Goal: Information Seeking & Learning: Check status

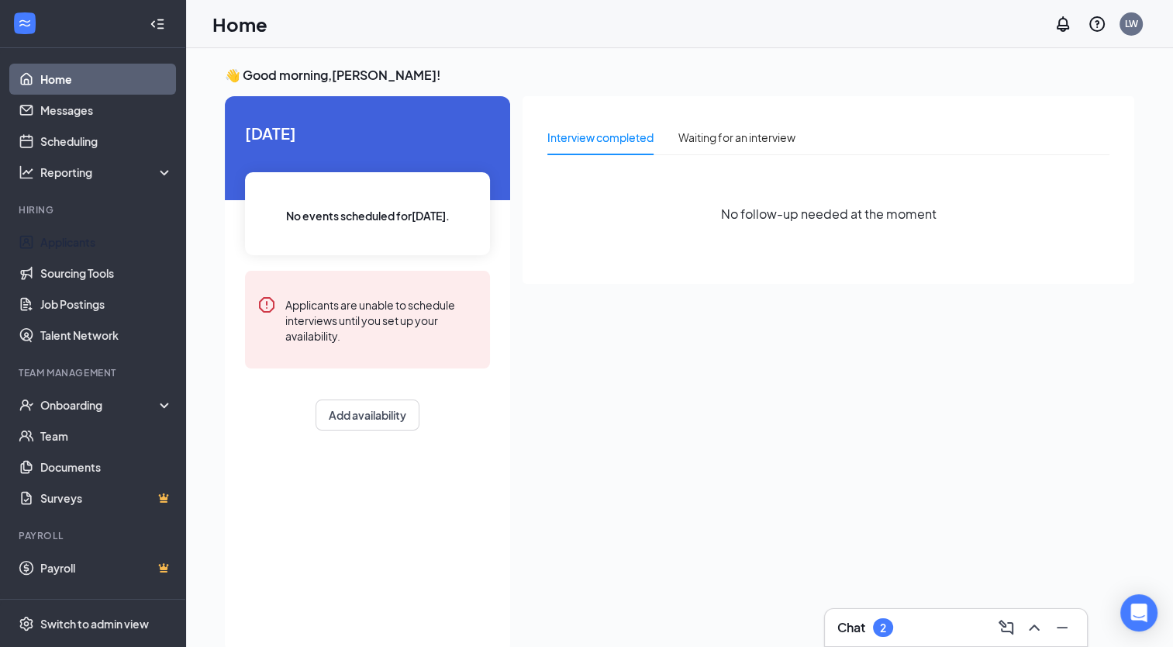
click at [107, 233] on link "Applicants" at bounding box center [106, 241] width 133 height 31
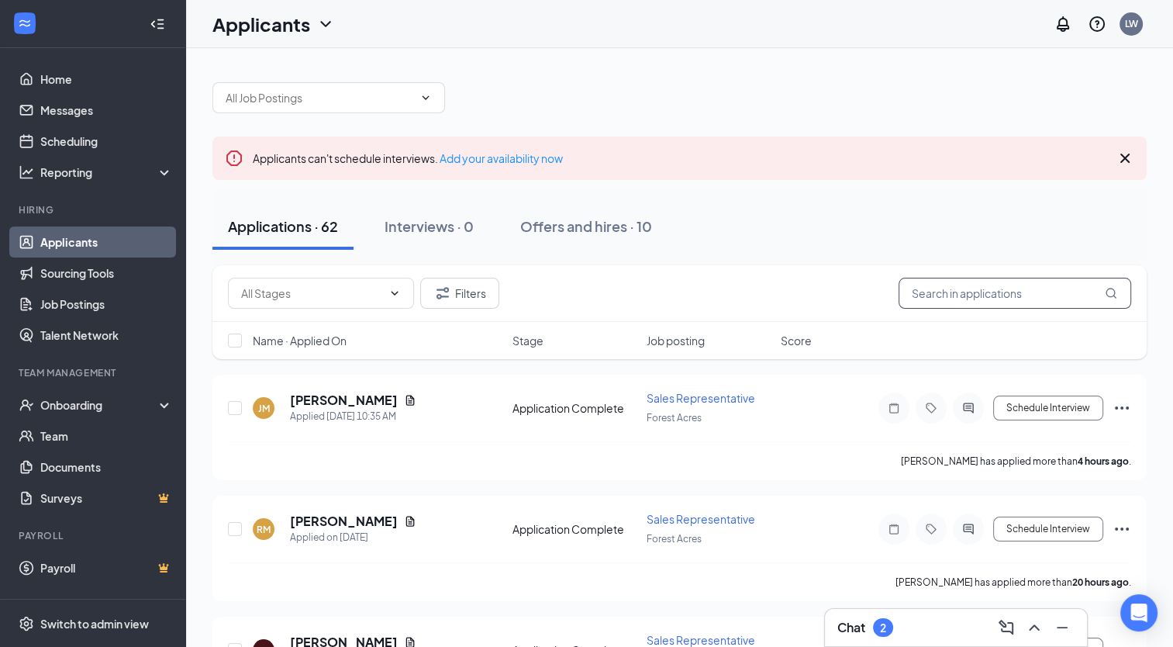
click at [924, 299] on input "text" at bounding box center [1015, 293] width 233 height 31
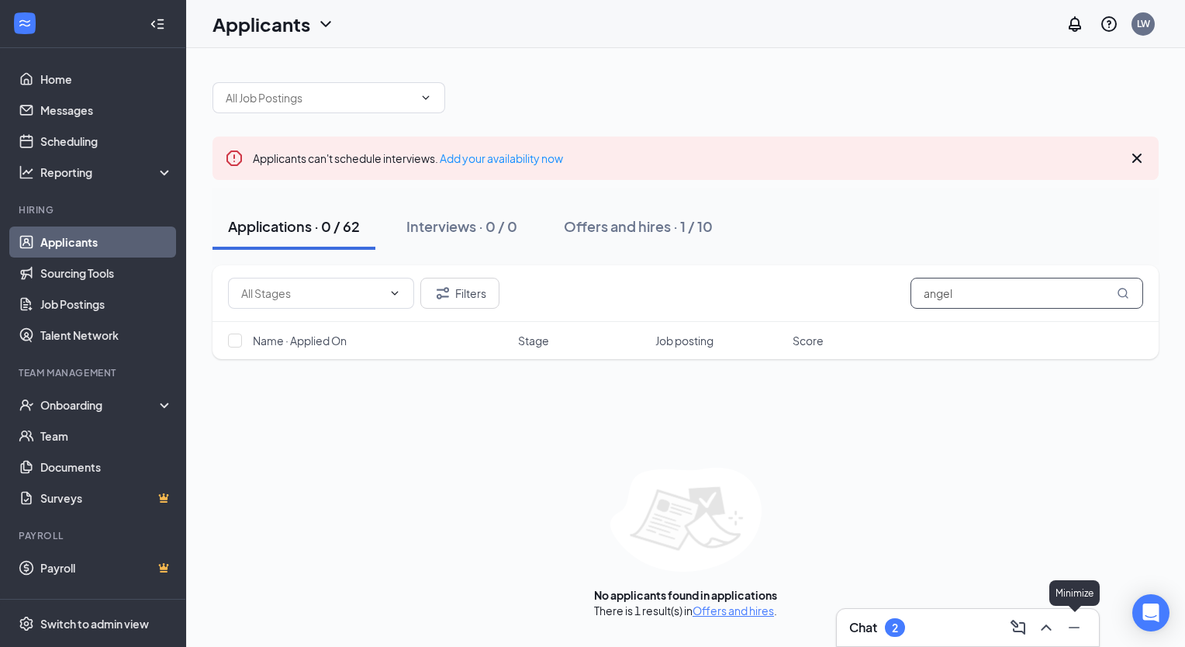
type input "angel"
click at [1072, 625] on icon "Minimize" at bounding box center [1074, 627] width 19 height 19
click at [1154, 548] on button at bounding box center [1150, 559] width 37 height 37
click at [894, 621] on div "2" at bounding box center [895, 627] width 6 height 13
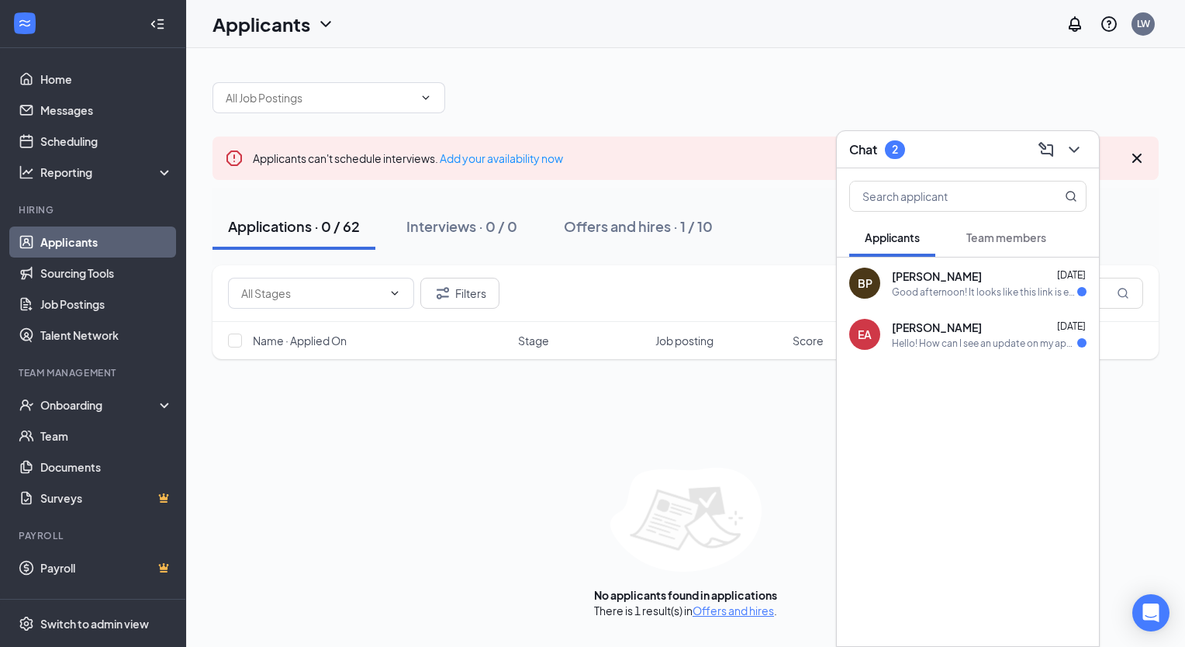
click at [924, 344] on div "Hello! How can I see an update on my application" at bounding box center [984, 343] width 185 height 13
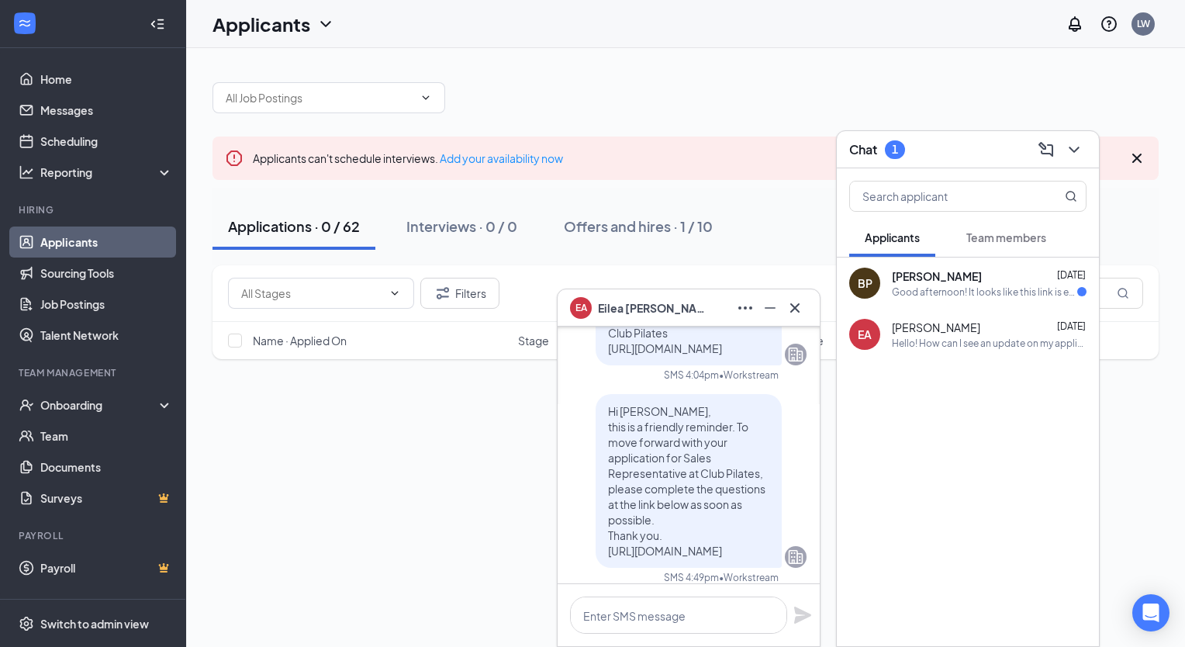
scroll to position [-111, 0]
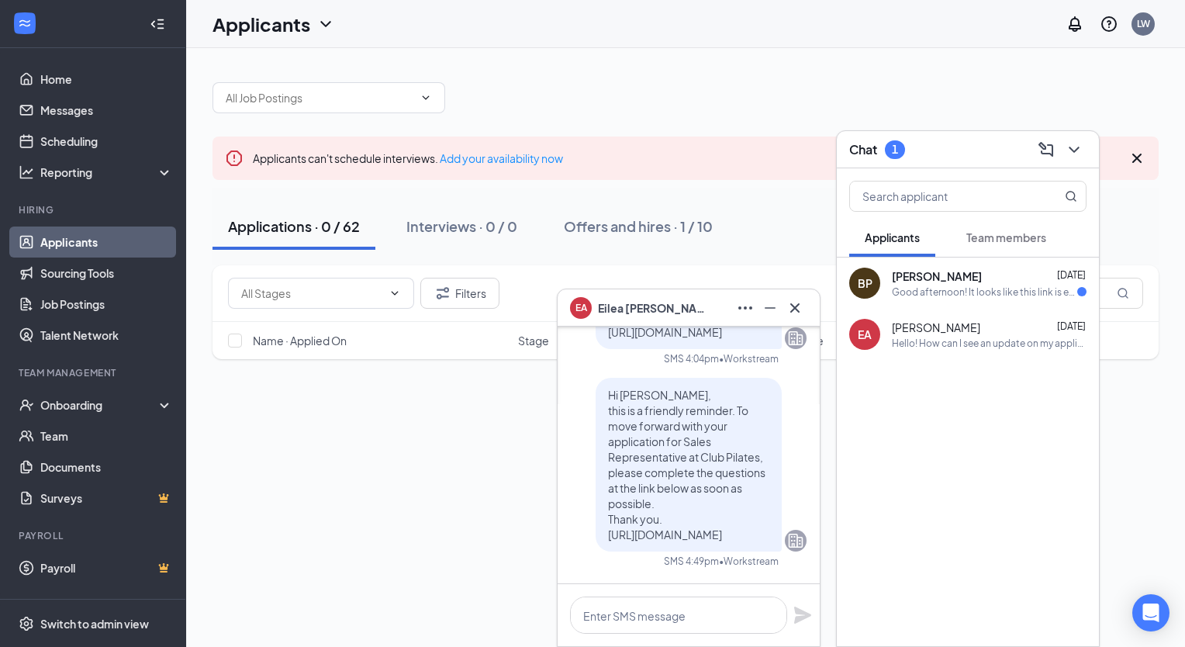
click at [782, 315] on button at bounding box center [794, 307] width 25 height 25
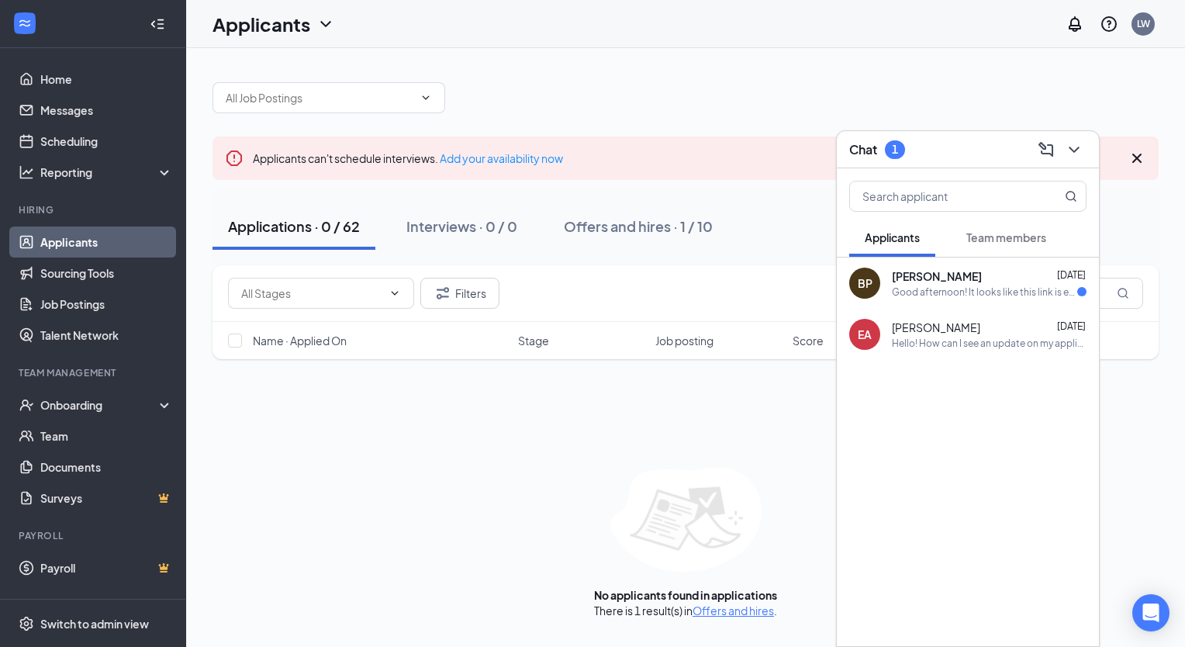
click at [984, 292] on div "Good afternoon! It looks like this link is expired!" at bounding box center [984, 291] width 185 height 13
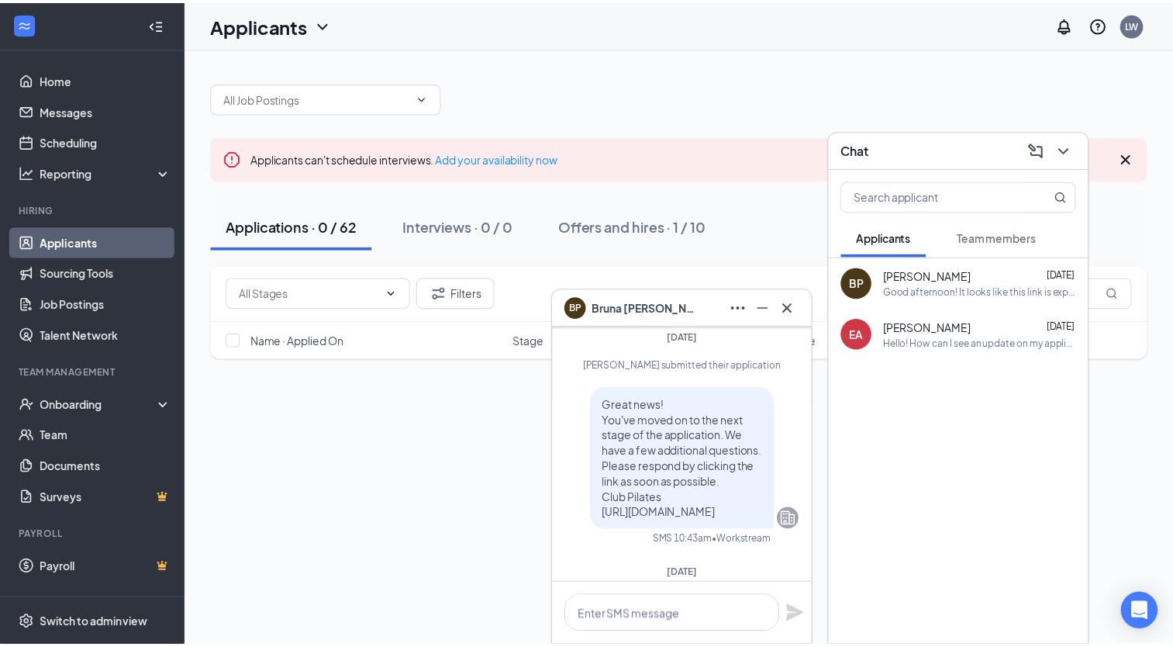
scroll to position [0, 0]
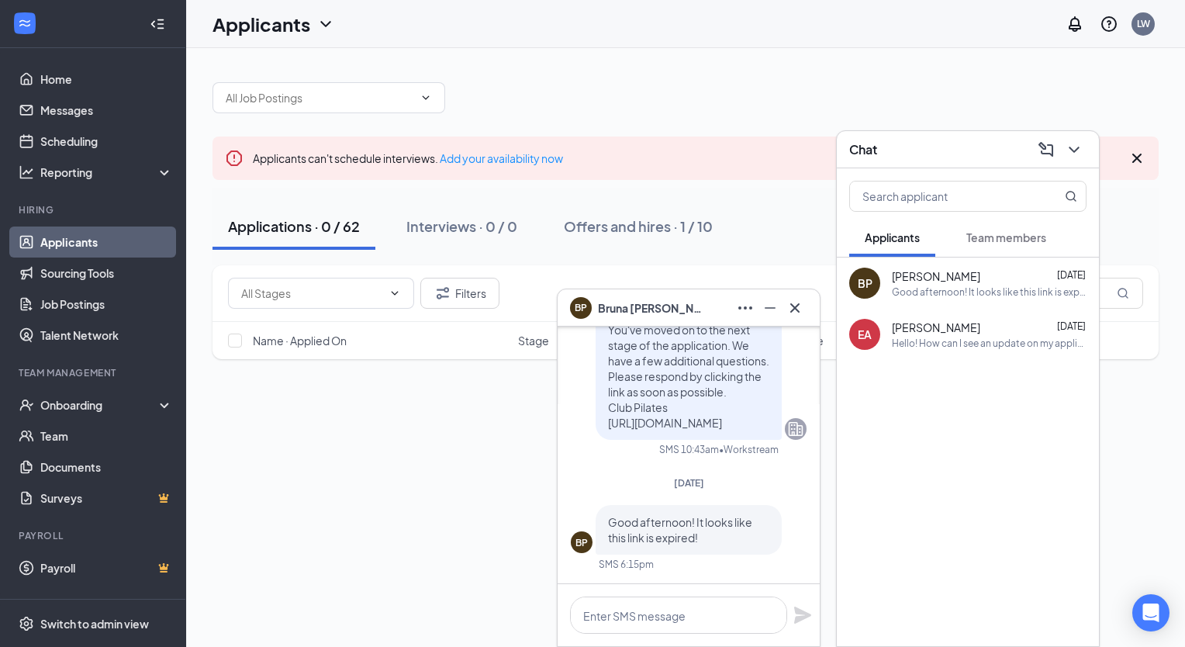
click at [794, 306] on icon "Cross" at bounding box center [795, 308] width 19 height 19
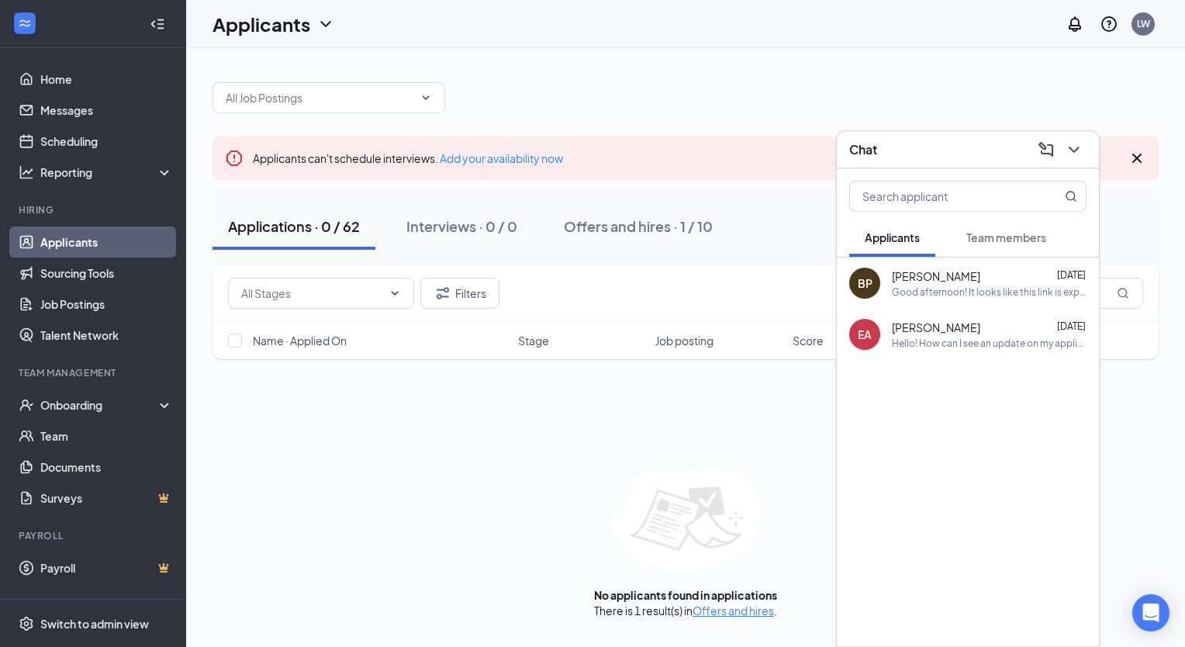
click at [1073, 149] on icon "ChevronDown" at bounding box center [1074, 149] width 19 height 19
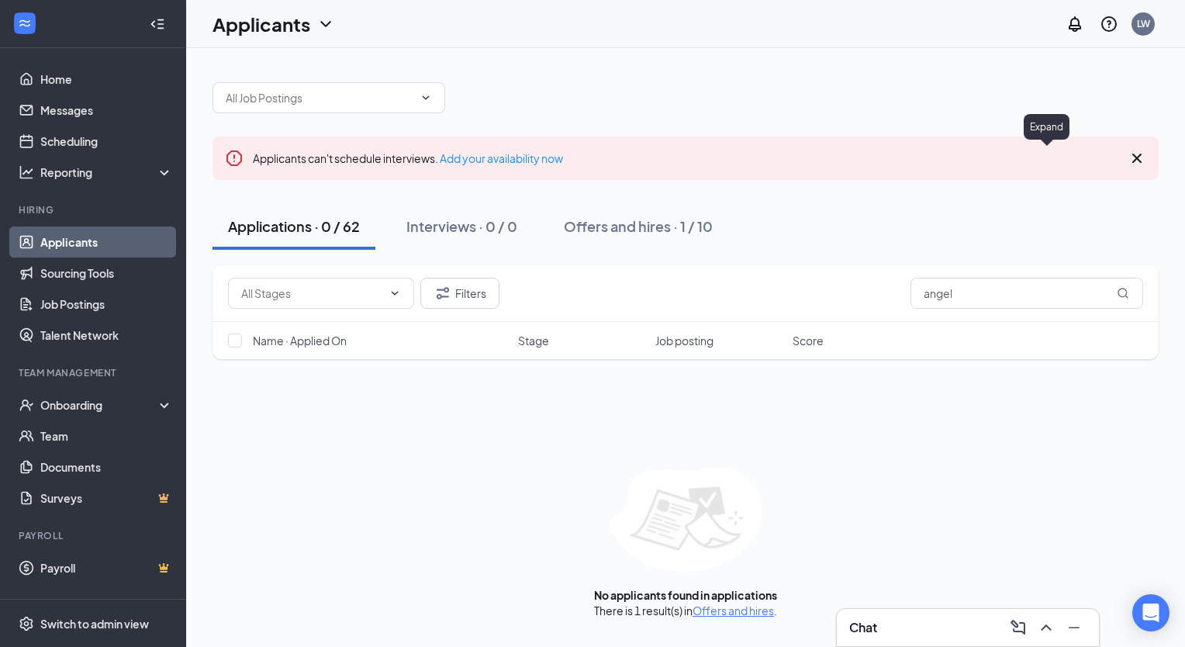
click at [1136, 158] on icon "Cross" at bounding box center [1136, 158] width 9 height 9
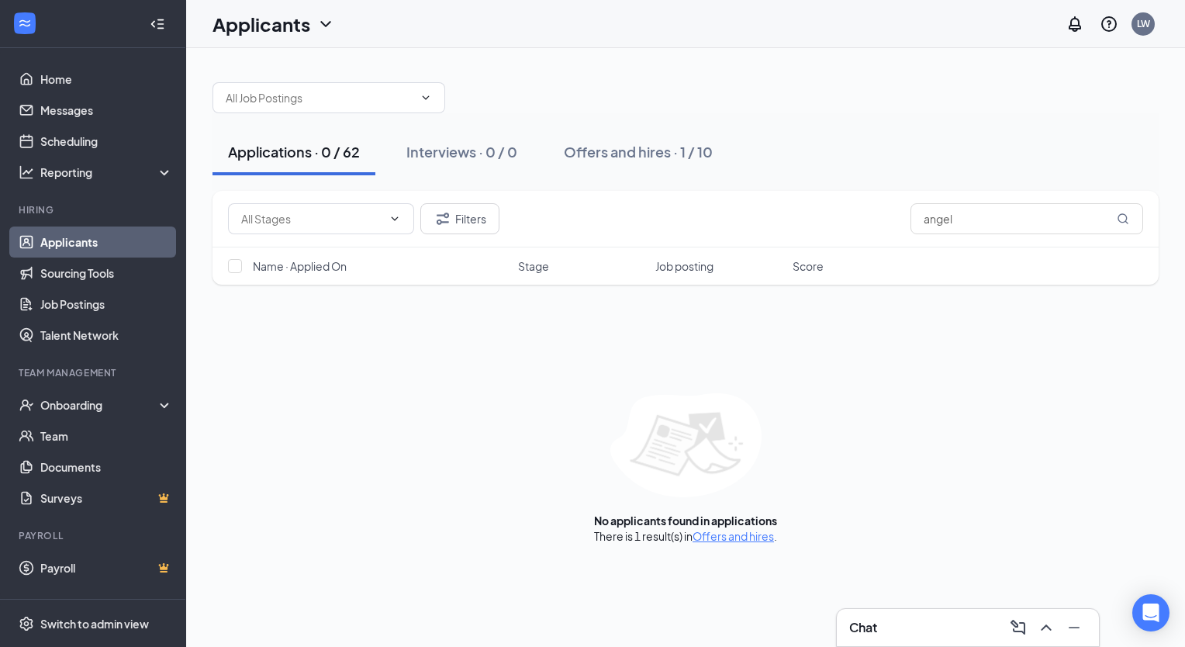
click at [758, 541] on link "Offers and hires" at bounding box center [732, 536] width 81 height 14
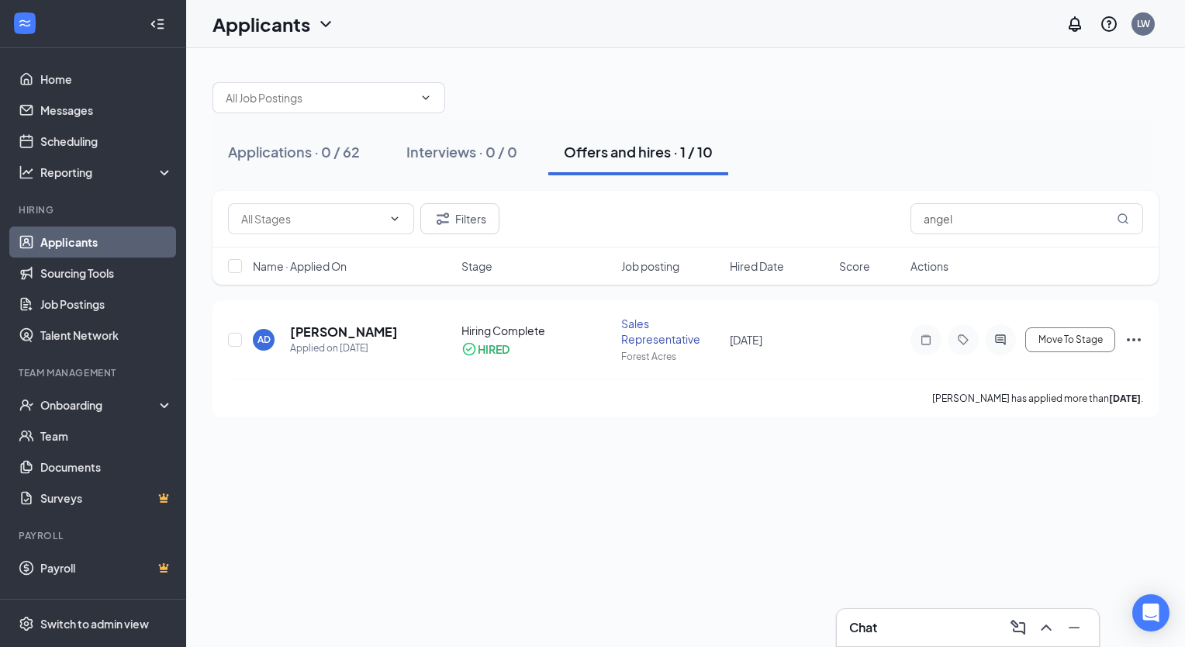
click at [81, 253] on link "Applicants" at bounding box center [106, 241] width 133 height 31
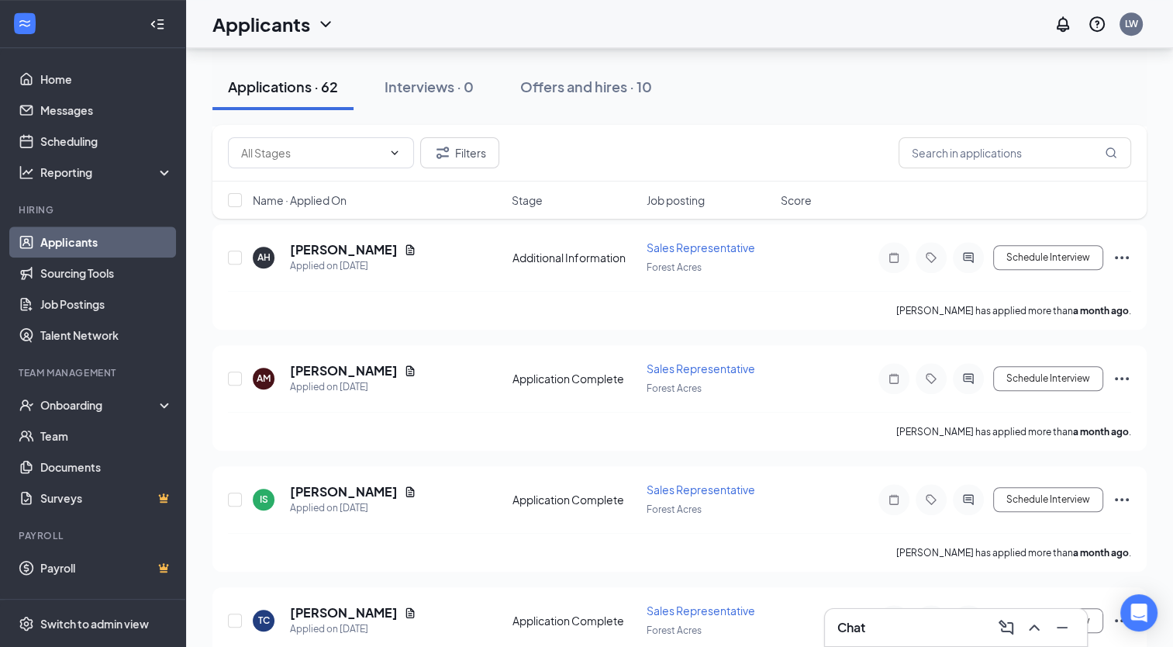
scroll to position [7050, 0]
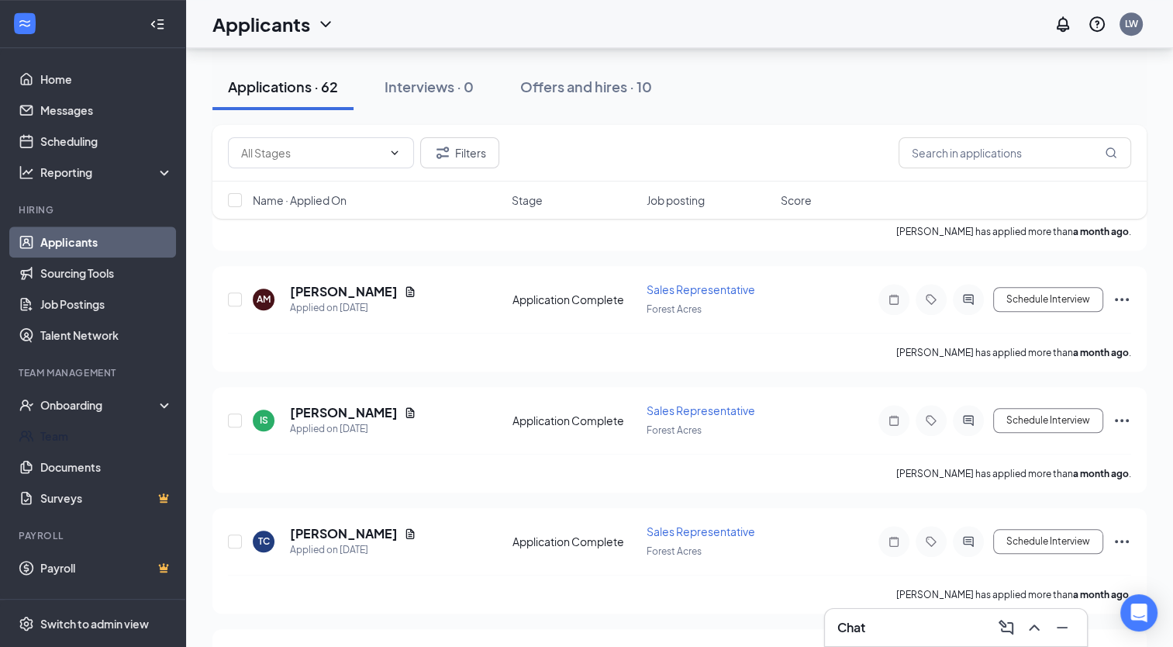
click at [93, 442] on link "Team" at bounding box center [106, 435] width 133 height 31
